Goal: Check status

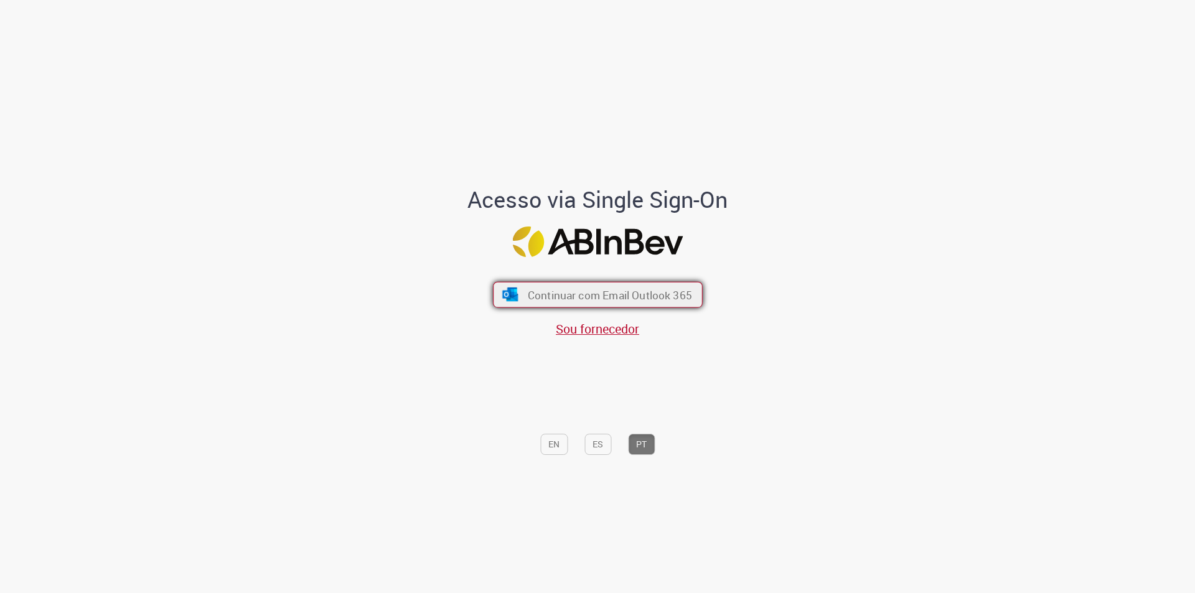
click at [645, 294] on span "Continuar com Email Outlook 365" at bounding box center [609, 295] width 164 height 14
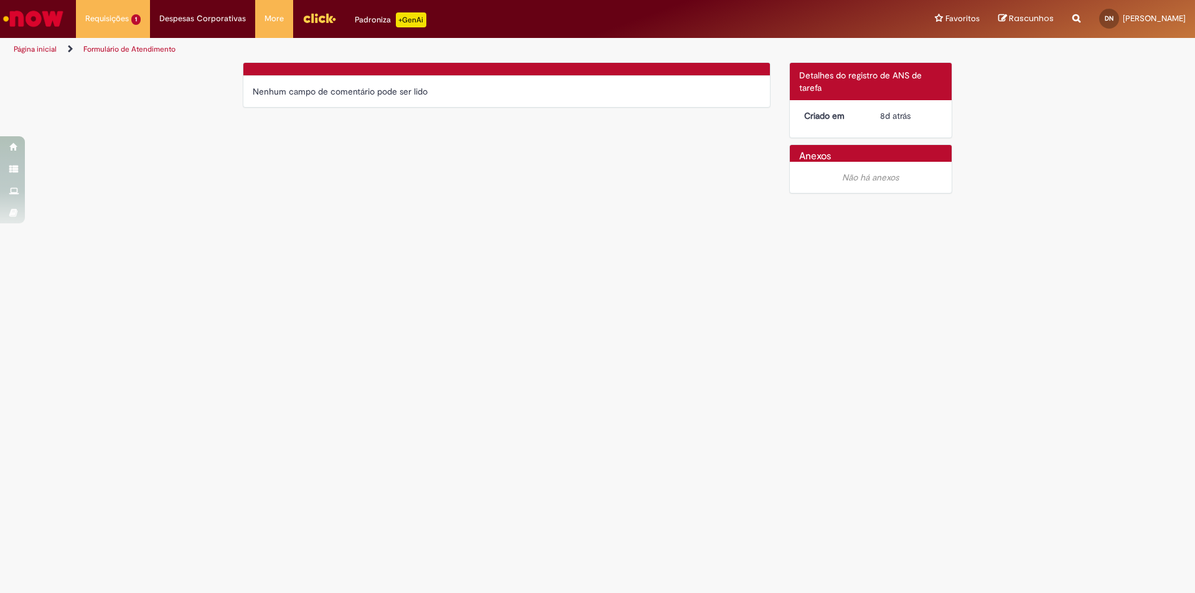
click at [574, 317] on main "Formulário de Atendimento Verificar Código de Barras Nenhum campo de comentário…" at bounding box center [597, 327] width 1195 height 531
click at [356, 194] on div "Verificar Código de Barras Nenhum campo de comentário pode ser lido Detalhes do…" at bounding box center [597, 131] width 728 height 138
click at [133, 77] on span "12d atrás 12 dias atrás R13545253" at bounding box center [145, 76] width 112 height 10
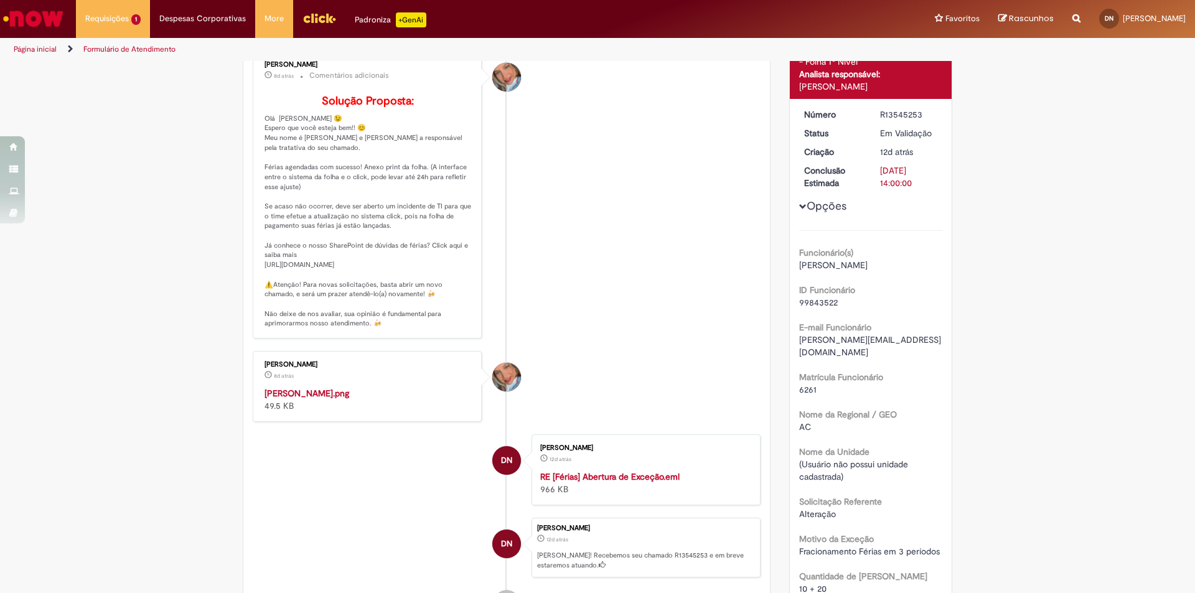
scroll to position [196, 0]
